Goal: Find specific page/section: Find specific page/section

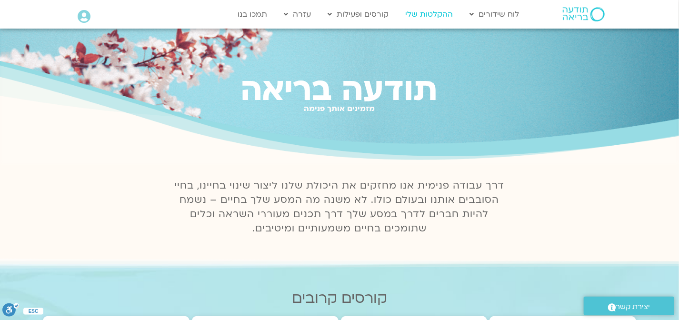
click at [436, 11] on link "ההקלטות שלי" at bounding box center [428, 14] width 57 height 18
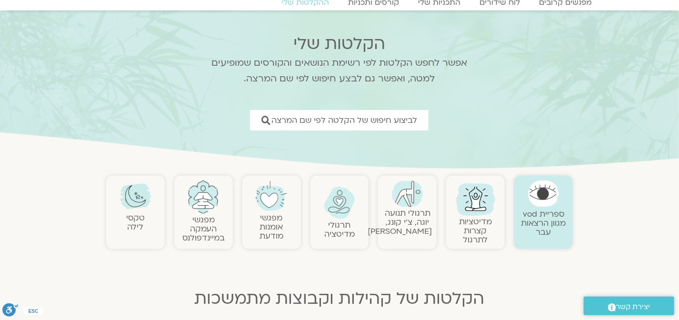
scroll to position [59, 0]
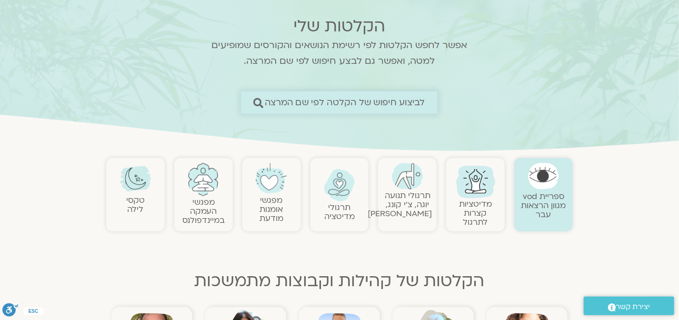
click at [373, 98] on span "לביצוע חיפוש של הקלטה לפי שם המרצה" at bounding box center [345, 103] width 160 height 10
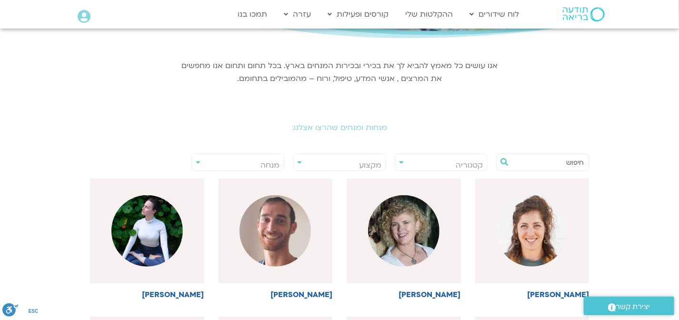
scroll to position [119, 0]
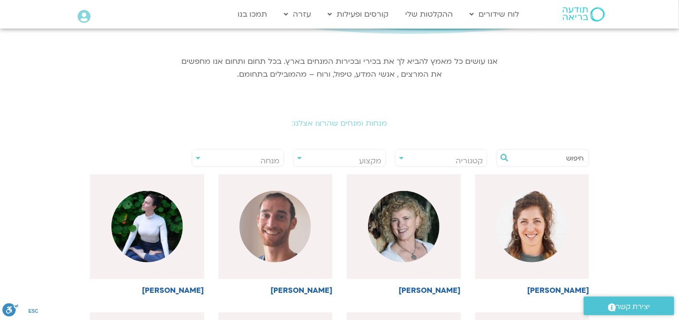
click at [200, 155] on span "מנחה" at bounding box center [237, 161] width 91 height 22
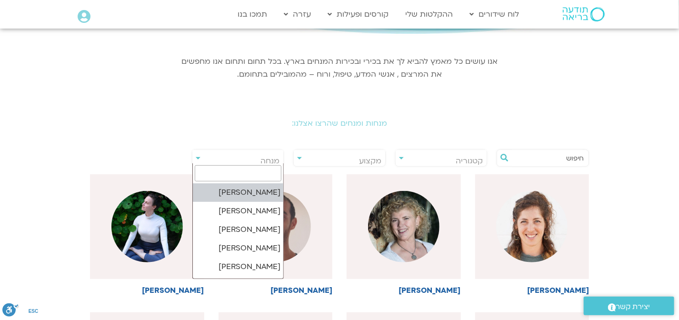
click at [244, 127] on h2 "מנחות ומנחים שהרצו אצלנו:" at bounding box center [339, 123] width 533 height 9
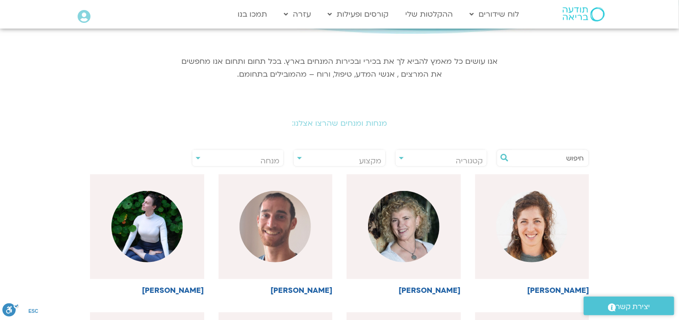
click at [523, 155] on input "text" at bounding box center [547, 158] width 72 height 16
click at [264, 157] on span "מנחה" at bounding box center [269, 161] width 19 height 10
type input "r"
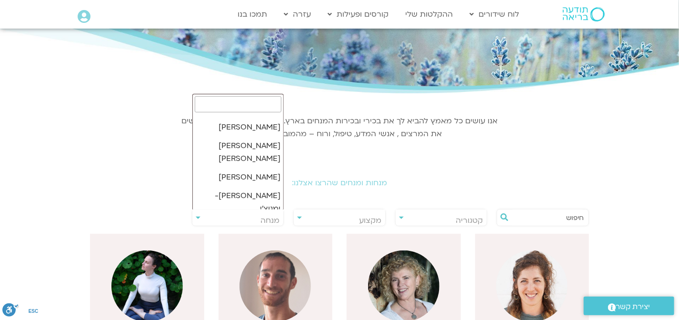
scroll to position [0, 0]
